Goal: Transaction & Acquisition: Purchase product/service

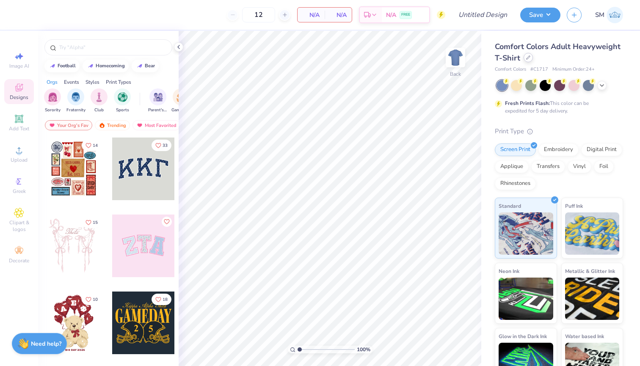
click at [530, 57] on div at bounding box center [528, 57] width 9 height 9
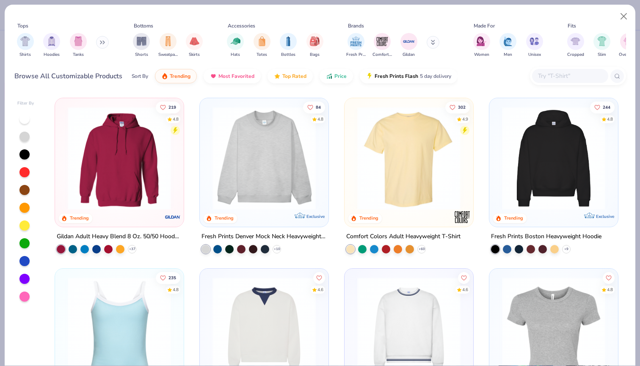
click at [546, 76] on input "text" at bounding box center [569, 76] width 65 height 10
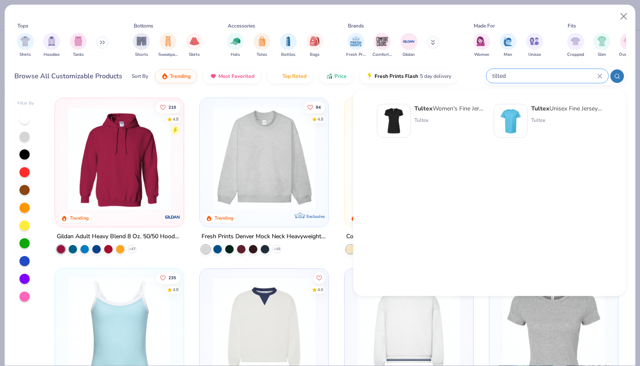
type input "tilted"
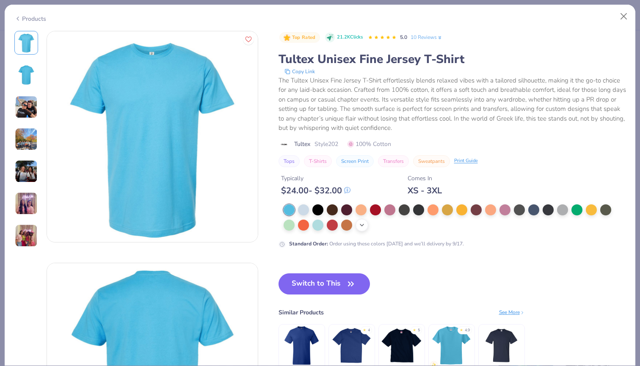
click at [359, 228] on icon at bounding box center [362, 225] width 7 height 7
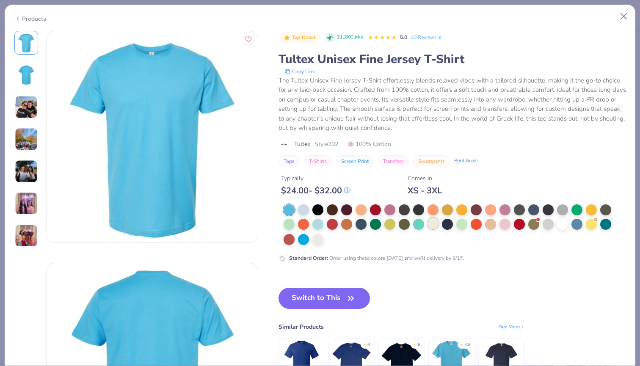
click at [430, 226] on div at bounding box center [433, 223] width 11 height 11
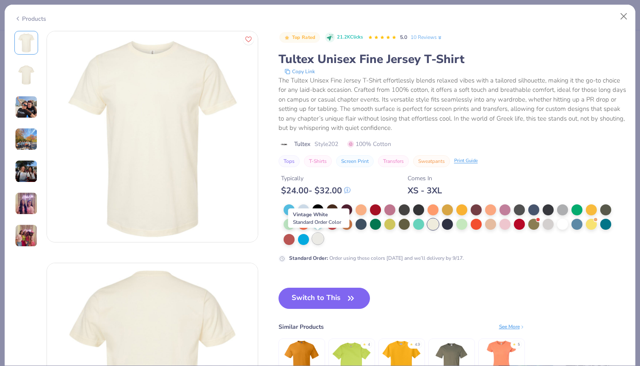
click at [318, 241] on div at bounding box center [317, 238] width 11 height 11
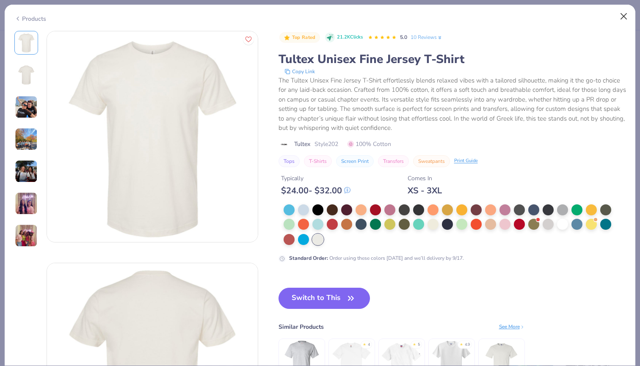
click at [626, 15] on button "Close" at bounding box center [624, 16] width 16 height 16
